Goal: Communication & Community: Answer question/provide support

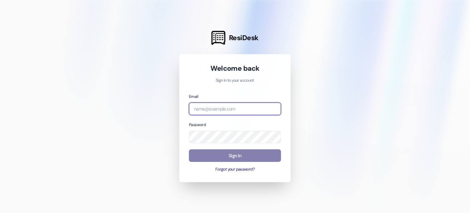
type input "[EMAIL_ADDRESS][DOMAIN_NAME]"
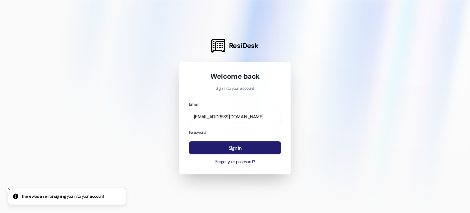
click at [230, 144] on button "Sign In" at bounding box center [235, 147] width 92 height 13
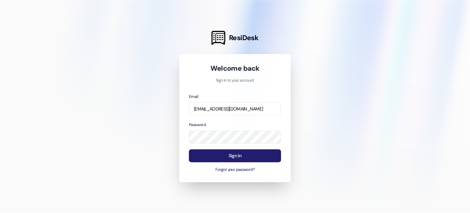
click at [229, 153] on button "Sign In" at bounding box center [235, 155] width 92 height 13
click at [228, 157] on button "Sign In" at bounding box center [235, 155] width 92 height 13
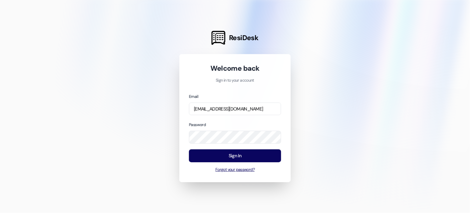
click at [237, 169] on button "Forgot your password?" at bounding box center [235, 170] width 92 height 6
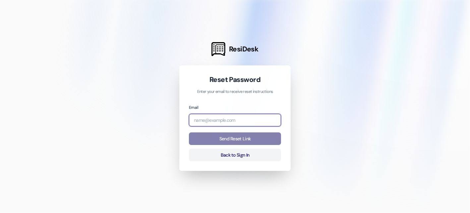
click at [215, 122] on input "email" at bounding box center [235, 120] width 92 height 13
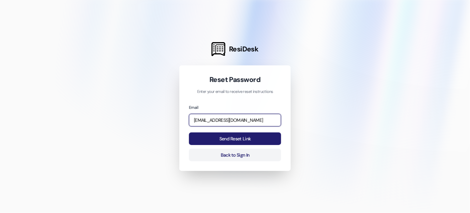
type input "[EMAIL_ADDRESS][DOMAIN_NAME]"
click at [226, 139] on button "Send Reset Link" at bounding box center [235, 138] width 92 height 13
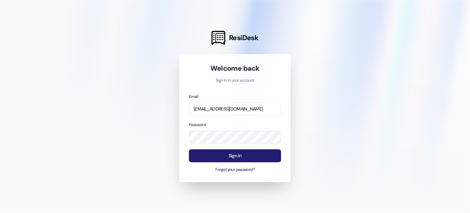
click at [219, 157] on button "Sign In" at bounding box center [235, 155] width 92 height 13
click at [244, 158] on button "Sign In" at bounding box center [235, 155] width 92 height 13
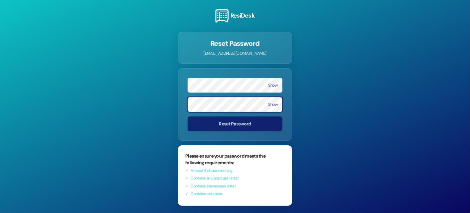
click at [227, 137] on form "Show Show Reset Password" at bounding box center [235, 104] width 114 height 72
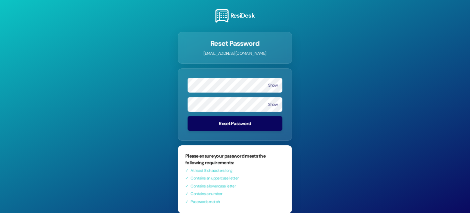
click at [233, 120] on button "Reset Password" at bounding box center [234, 123] width 95 height 15
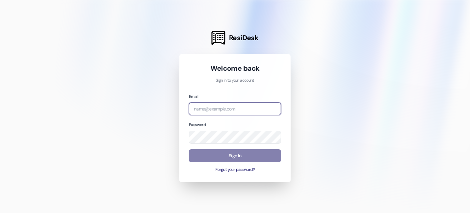
click at [199, 106] on input "email" at bounding box center [235, 108] width 92 height 13
type input "[EMAIL_ADDRESS][DOMAIN_NAME]"
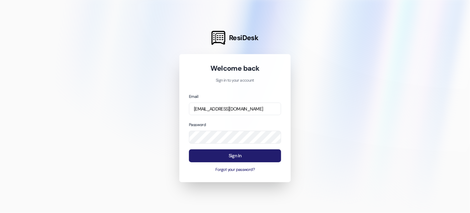
click at [225, 155] on button "Sign In" at bounding box center [235, 155] width 92 height 13
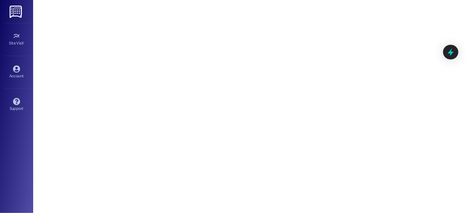
click at [22, 10] on img at bounding box center [17, 12] width 14 height 12
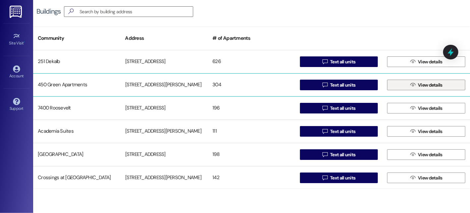
click at [421, 85] on span "View details" at bounding box center [430, 84] width 25 height 7
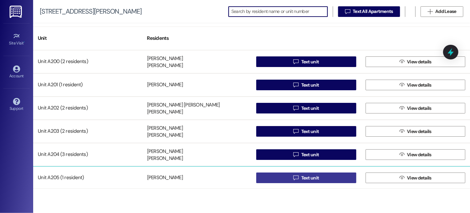
click at [269, 174] on button " Text unit" at bounding box center [306, 177] width 100 height 11
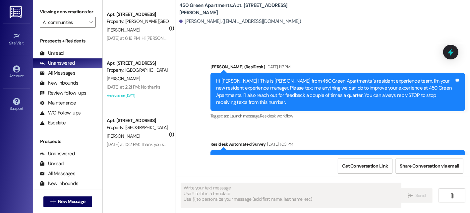
type textarea "Fetching suggested responses. Please feel free to read through the conversation…"
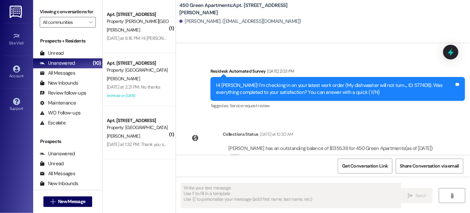
scroll to position [2153, 0]
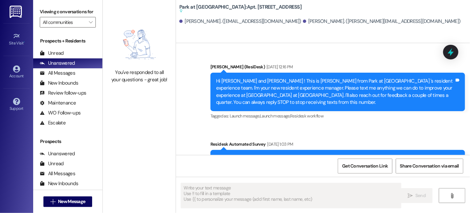
type textarea "Fetching suggested responses. Please feel free to read through the conversation…"
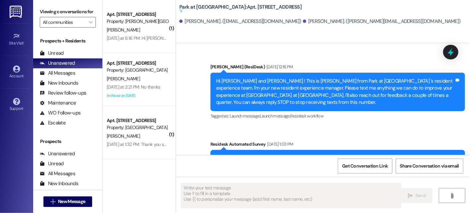
type textarea "Fetching suggested responses. Please feel free to read through the conversation…"
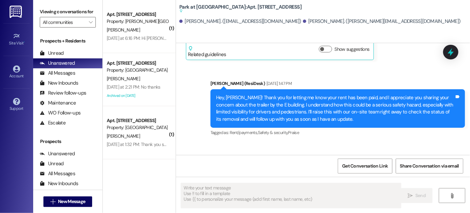
scroll to position [1548, 0]
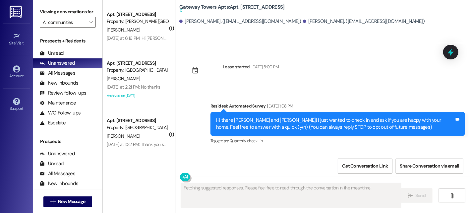
scroll to position [9052, 0]
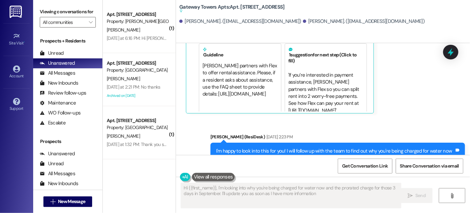
type textarea "Hi {{first_name}}, I'm looking into why you're being charged for water now and …"
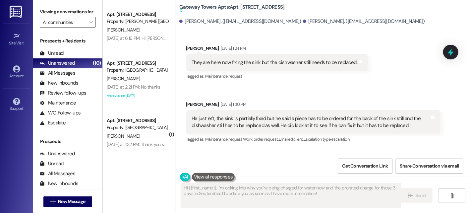
scroll to position [6439, 0]
click at [16, 69] on icon at bounding box center [16, 68] width 7 height 7
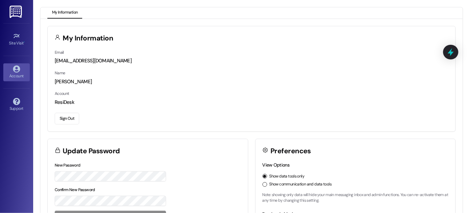
click at [10, 13] on img at bounding box center [17, 12] width 14 height 12
